Goal: Task Accomplishment & Management: Manage account settings

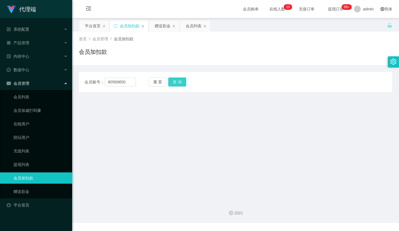
type input "80569650"
click at [176, 83] on button "查 询" at bounding box center [177, 82] width 18 height 9
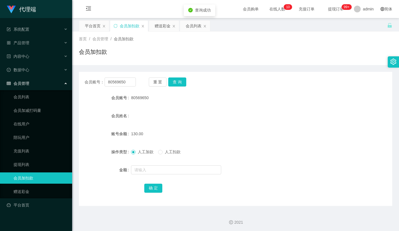
click at [167, 153] on span "人工扣款" at bounding box center [173, 152] width 20 height 5
click at [158, 163] on form "会员账号 80569650 会员姓名 账号余额 130.00 操作类型 人工加款 人工扣款 金额 确 定" at bounding box center [236, 143] width 314 height 102
click at [157, 168] on input "text" at bounding box center [176, 170] width 90 height 9
click at [156, 168] on input "text" at bounding box center [176, 170] width 90 height 9
type input "130"
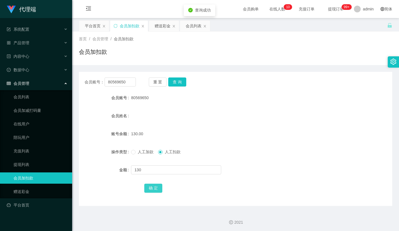
click at [146, 187] on button "确 定" at bounding box center [153, 188] width 18 height 9
click at [196, 151] on div "人工加款 人工扣款" at bounding box center [222, 151] width 183 height 11
click at [28, 95] on link "会员列表" at bounding box center [41, 96] width 54 height 11
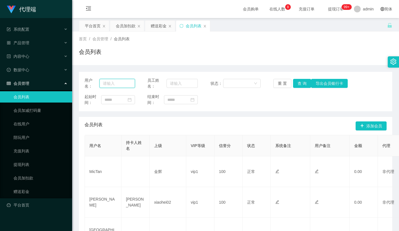
click at [127, 84] on input "text" at bounding box center [118, 83] width 36 height 9
paste input "Nicole25"
type input "Nicole25"
click at [301, 85] on button "查 询" at bounding box center [302, 83] width 18 height 9
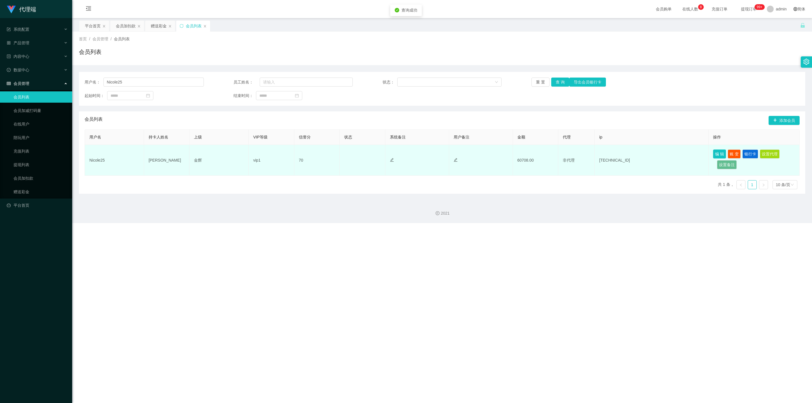
click at [399, 153] on button "编 辑" at bounding box center [719, 153] width 13 height 9
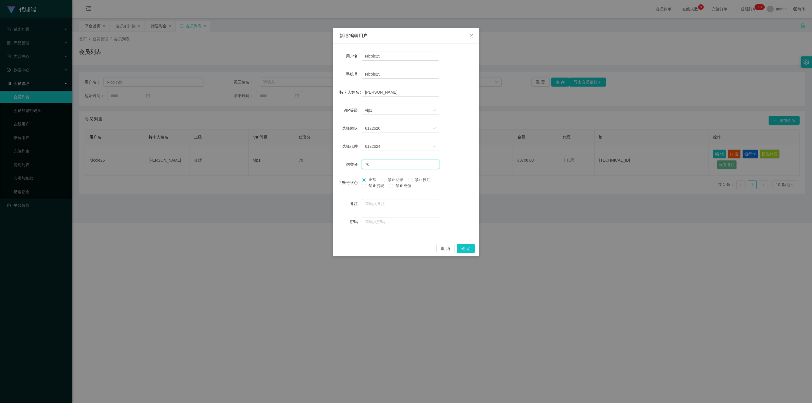
click at [379, 166] on input "70" at bounding box center [401, 164] width 78 height 9
type input "71"
click at [399, 231] on button "确 定" at bounding box center [466, 248] width 18 height 9
